Goal: Navigation & Orientation: Find specific page/section

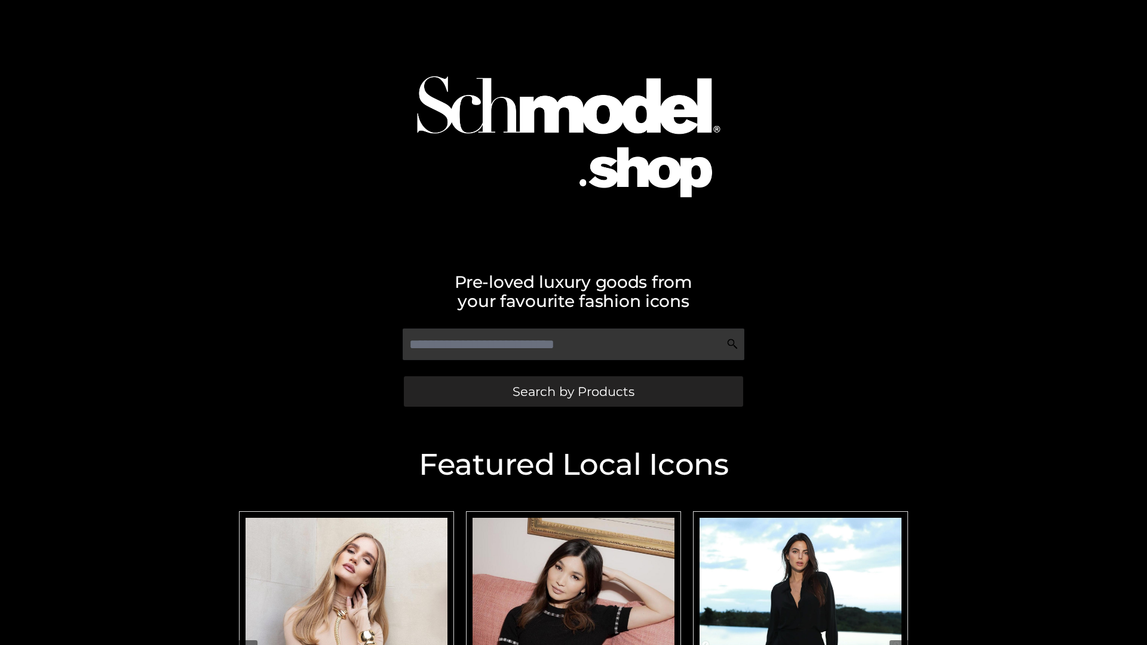
click at [573, 391] on span "Search by Products" at bounding box center [574, 391] width 122 height 13
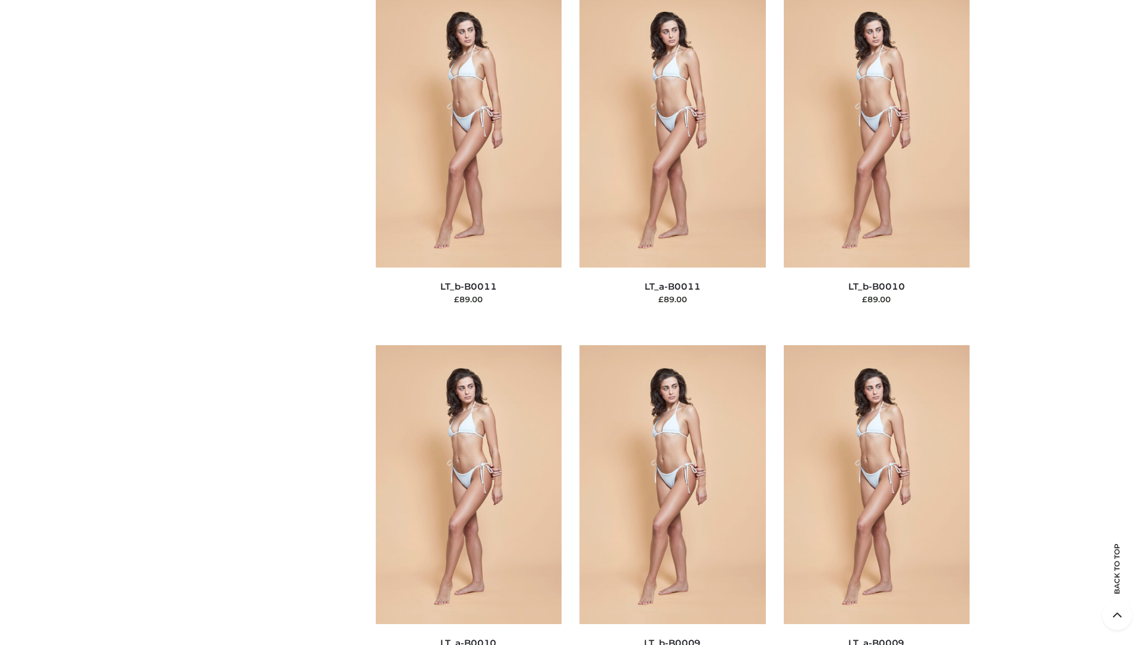
scroll to position [5367, 0]
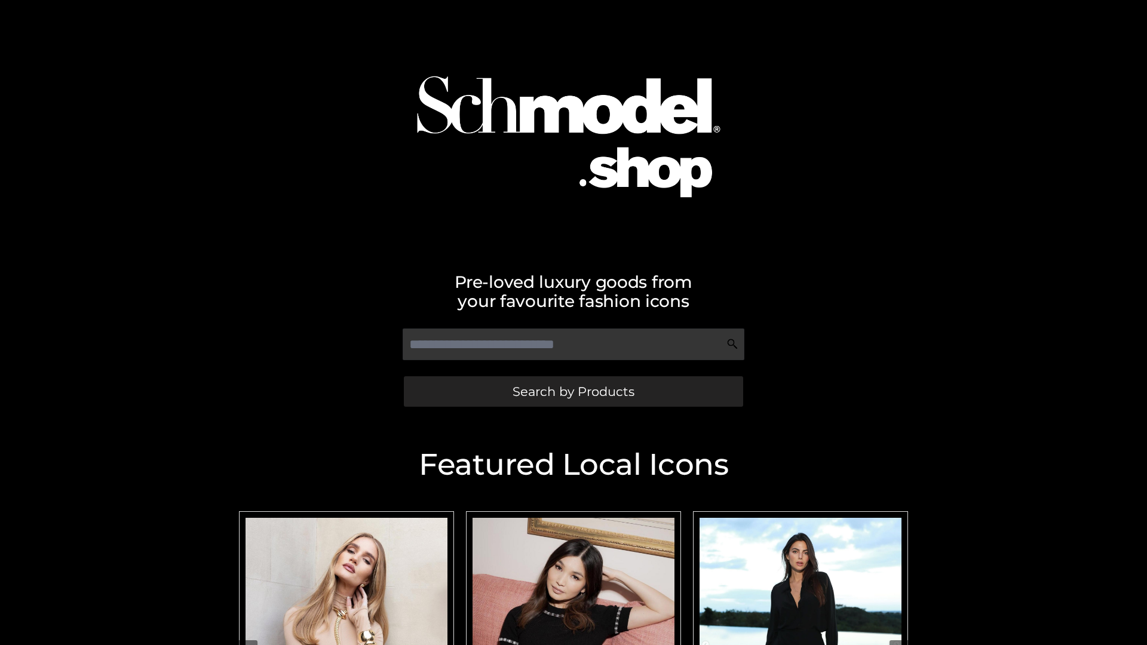
click at [573, 391] on span "Search by Products" at bounding box center [574, 391] width 122 height 13
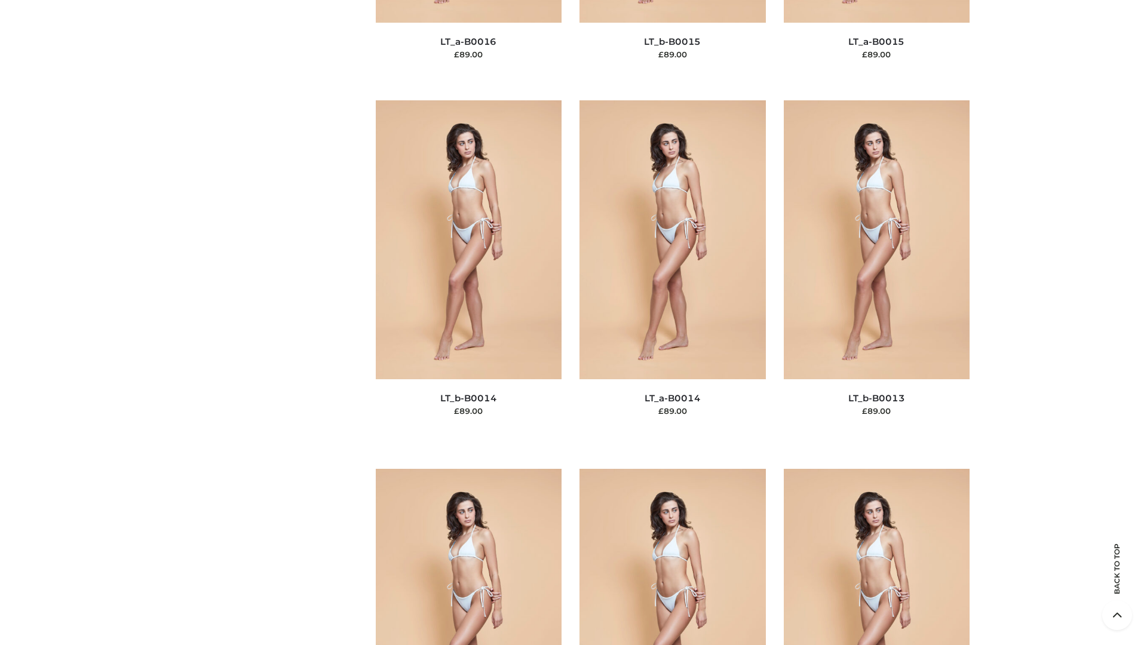
scroll to position [4250, 0]
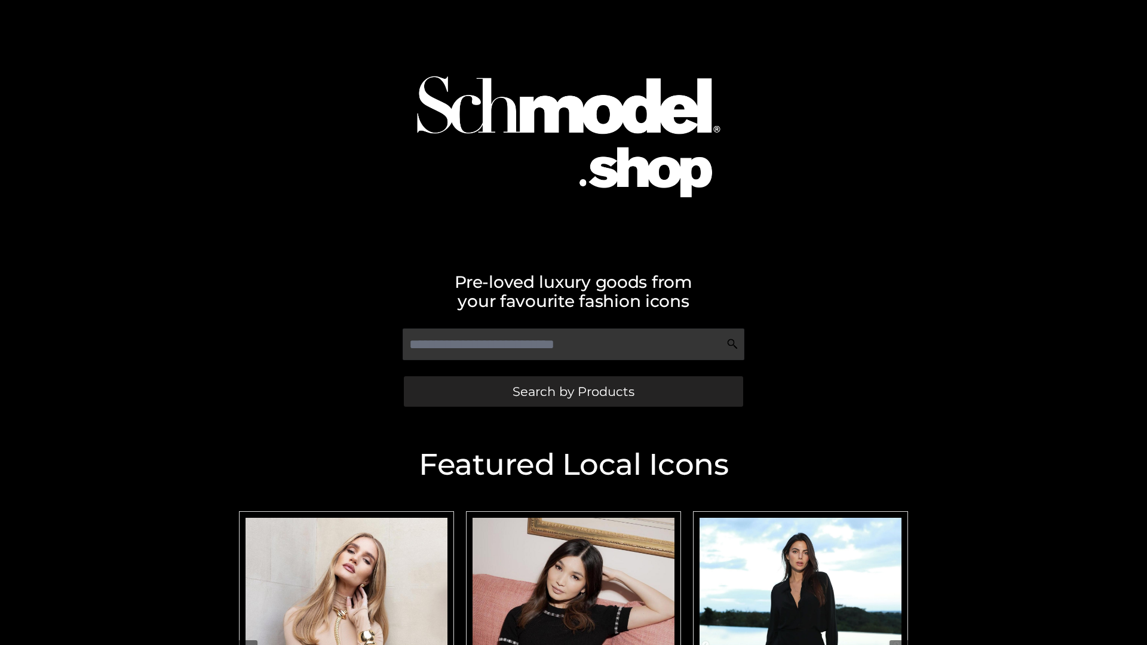
click at [573, 391] on span "Search by Products" at bounding box center [574, 391] width 122 height 13
